Goal: Transaction & Acquisition: Purchase product/service

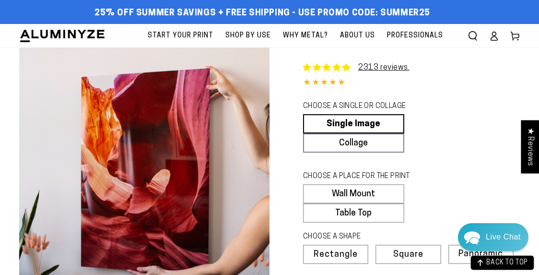
select select "**********"
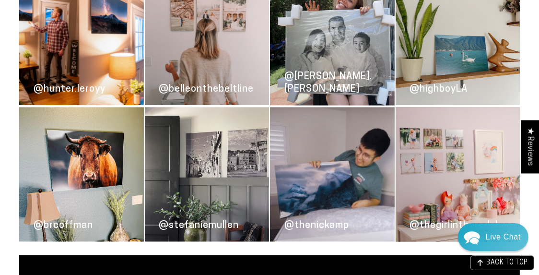
scroll to position [1537, 0]
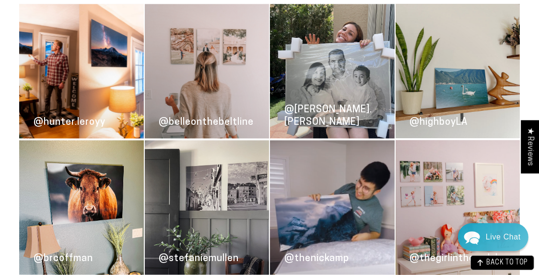
click at [70, 171] on link "@brcoffman" at bounding box center [81, 207] width 125 height 134
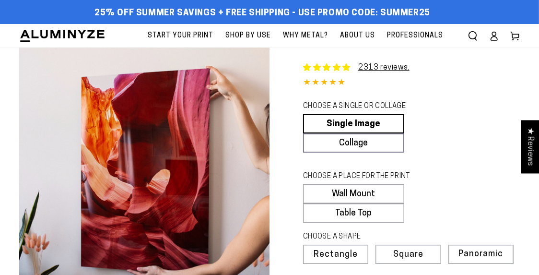
select select "**********"
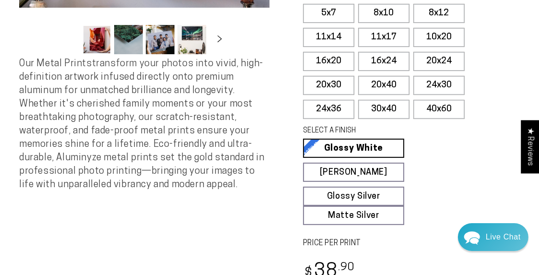
scroll to position [288, 0]
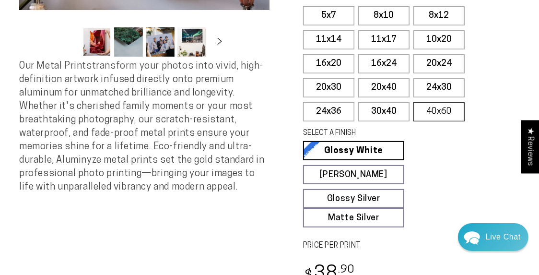
click at [436, 113] on label "40x60" at bounding box center [438, 111] width 51 height 19
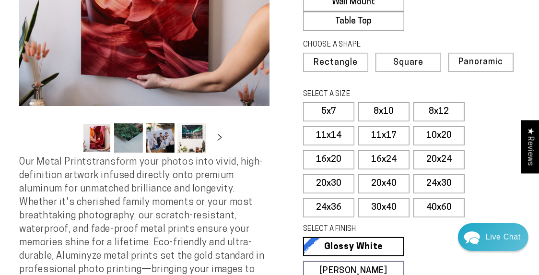
scroll to position [192, 0]
click at [405, 62] on span "Square" at bounding box center [408, 62] width 29 height 9
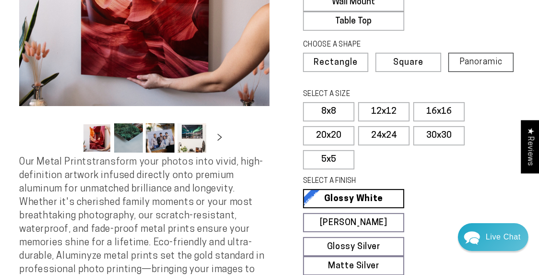
click at [484, 65] on span "Panoramic" at bounding box center [480, 62] width 43 height 9
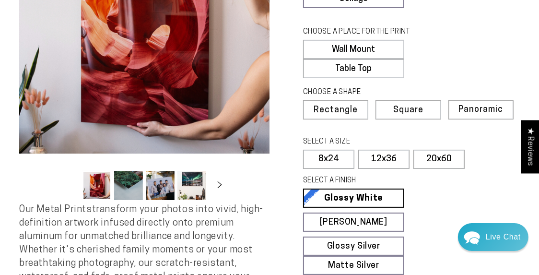
scroll to position [144, 0]
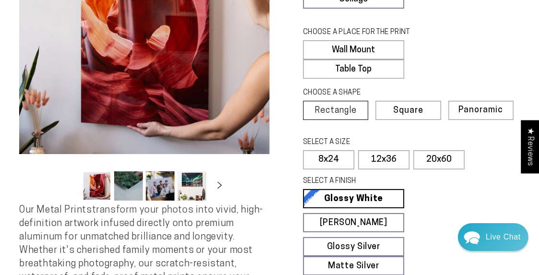
click at [345, 108] on span "Rectangle" at bounding box center [336, 110] width 42 height 9
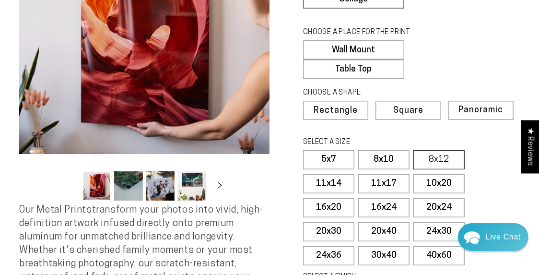
click at [436, 159] on label "8x12" at bounding box center [438, 159] width 51 height 19
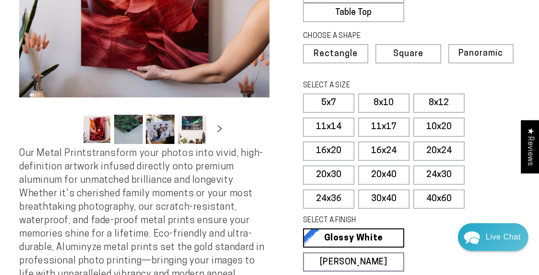
scroll to position [144, 0]
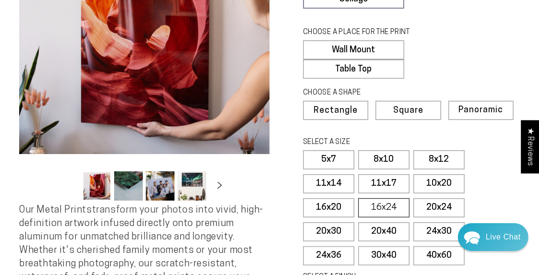
click at [380, 207] on label "16x24" at bounding box center [383, 207] width 51 height 19
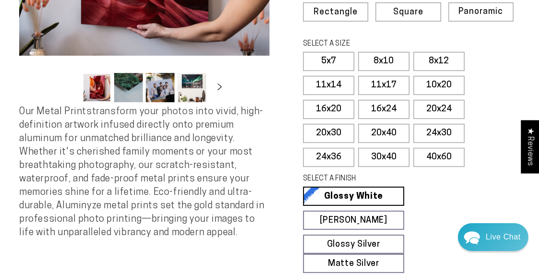
scroll to position [240, 0]
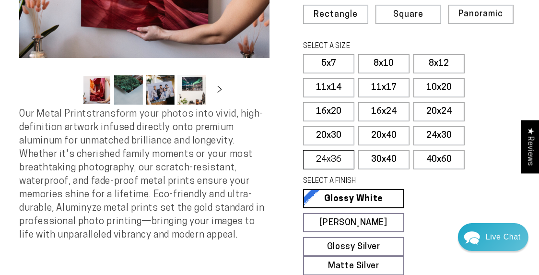
click at [339, 161] on label "24x36" at bounding box center [328, 159] width 51 height 19
click at [495, 124] on fieldset "SELECT A SIZE Learn more 5x7 8x10" at bounding box center [408, 107] width 210 height 133
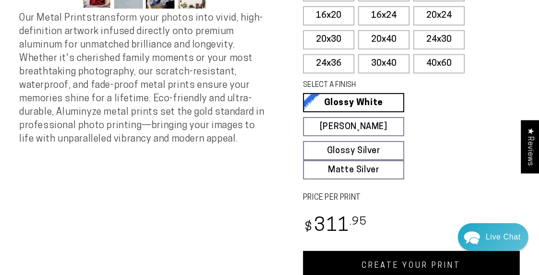
scroll to position [336, 0]
click at [440, 62] on label "40x60" at bounding box center [438, 63] width 51 height 19
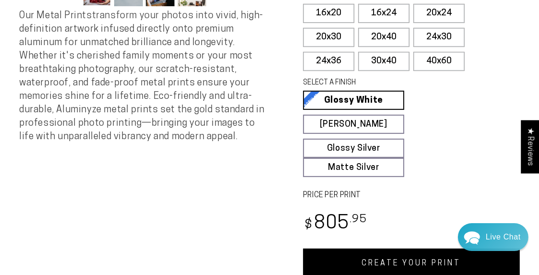
scroll to position [336, 0]
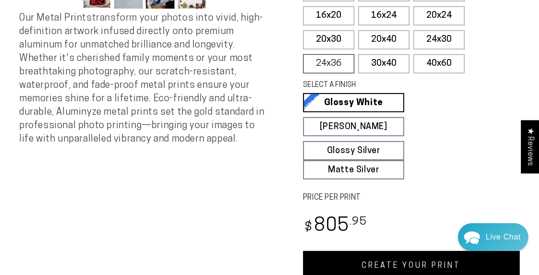
click at [324, 60] on label "24x36" at bounding box center [328, 63] width 51 height 19
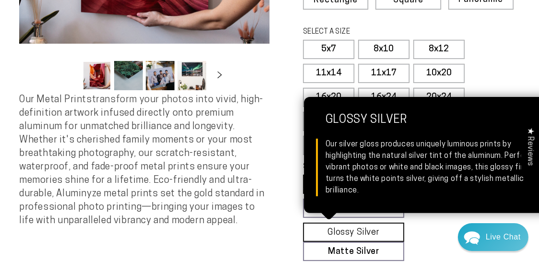
scroll to position [240, 0]
